Goal: Obtain resource: Download file/media

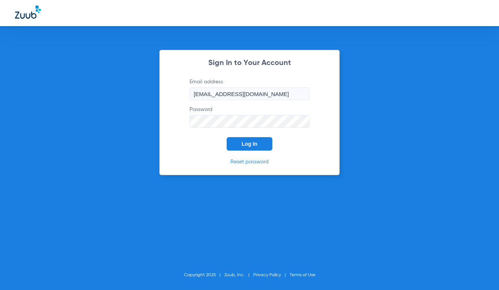
click at [248, 145] on span "Log In" at bounding box center [249, 144] width 16 height 6
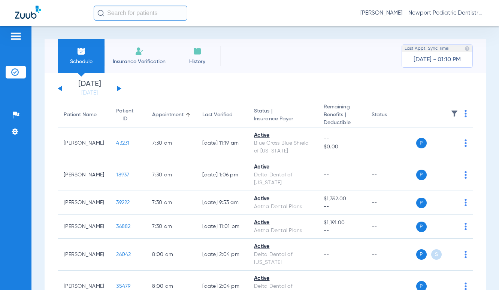
click at [117, 90] on button at bounding box center [119, 89] width 4 height 6
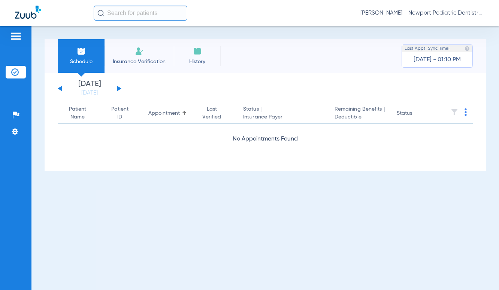
click at [117, 90] on button at bounding box center [119, 89] width 4 height 6
click at [118, 88] on button at bounding box center [119, 89] width 4 height 6
click at [156, 156] on div "Loading" at bounding box center [265, 158] width 415 height 7
click at [118, 90] on button at bounding box center [119, 89] width 4 height 6
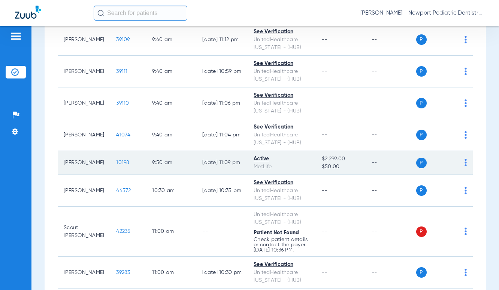
scroll to position [823, 0]
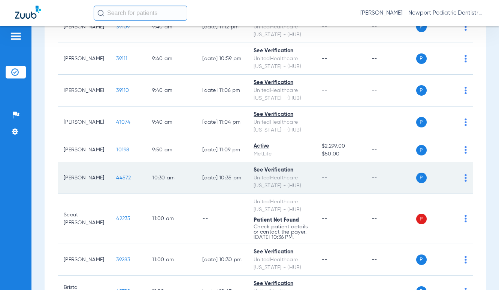
click at [461, 194] on td "P S" at bounding box center [444, 178] width 57 height 32
click at [464, 182] on img at bounding box center [465, 177] width 2 height 7
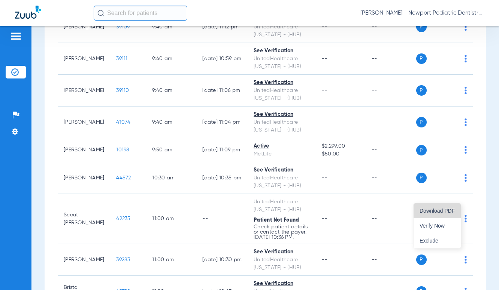
click at [446, 211] on span "Download PDF" at bounding box center [436, 210] width 35 height 5
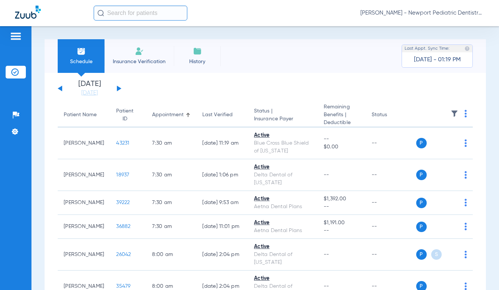
click at [118, 91] on div "[DATE] [DATE] [DATE] [DATE] [DATE] [DATE] [DATE] [DATE] [DATE] [DATE] [DATE] [D…" at bounding box center [90, 88] width 64 height 16
click at [117, 88] on button at bounding box center [119, 89] width 4 height 6
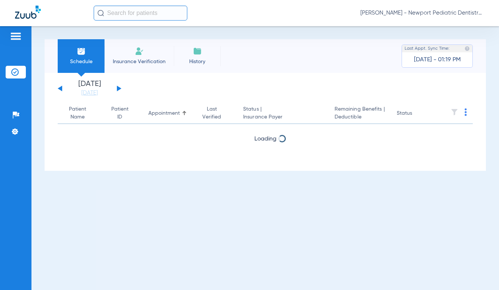
click at [117, 88] on button at bounding box center [119, 89] width 4 height 6
click at [118, 88] on button at bounding box center [119, 89] width 4 height 6
click at [119, 91] on div "[DATE] [DATE] [DATE] [DATE] [DATE] [DATE] [DATE] [DATE] [DATE] [DATE] [DATE] [D…" at bounding box center [90, 88] width 64 height 16
click at [119, 89] on button at bounding box center [119, 89] width 4 height 6
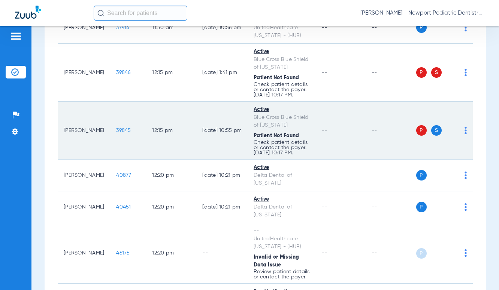
scroll to position [1235, 0]
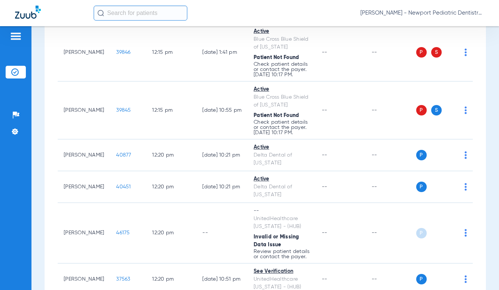
click at [43, 207] on div "Schedule Insurance Verification History Last Appt. Sync Time: [DATE] - 01:19 PM…" at bounding box center [264, 158] width 467 height 264
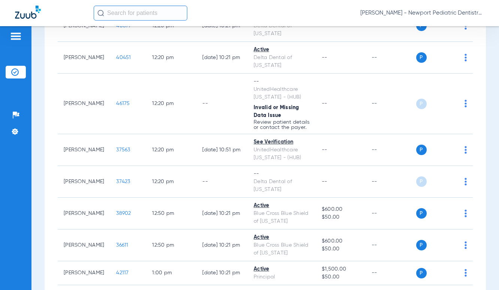
scroll to position [1347, 0]
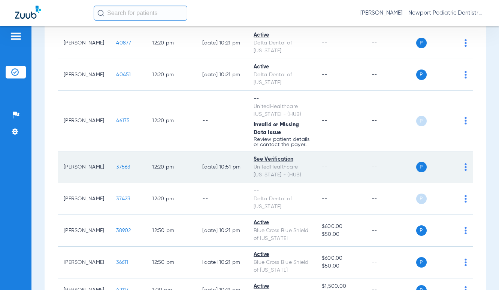
click at [464, 171] on img at bounding box center [465, 167] width 2 height 7
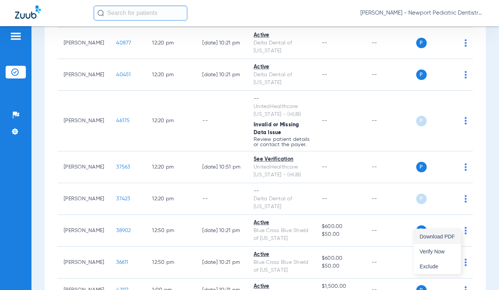
click at [446, 239] on span "Download PDF" at bounding box center [436, 236] width 35 height 5
